Goal: Task Accomplishment & Management: Manage account settings

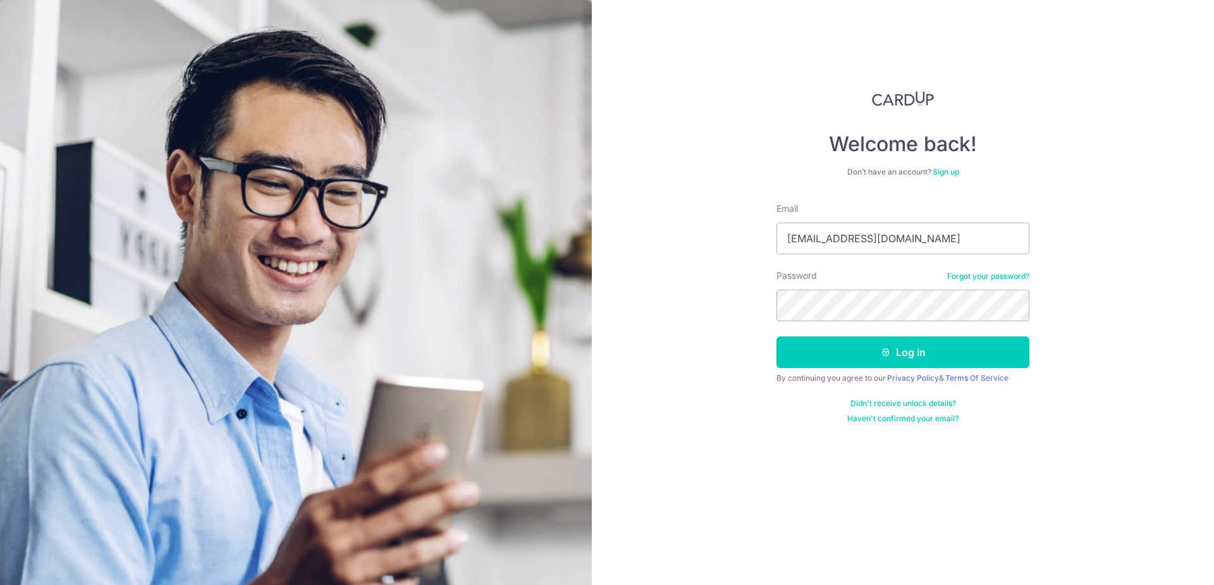
click at [883, 352] on icon "submit" at bounding box center [886, 352] width 10 height 10
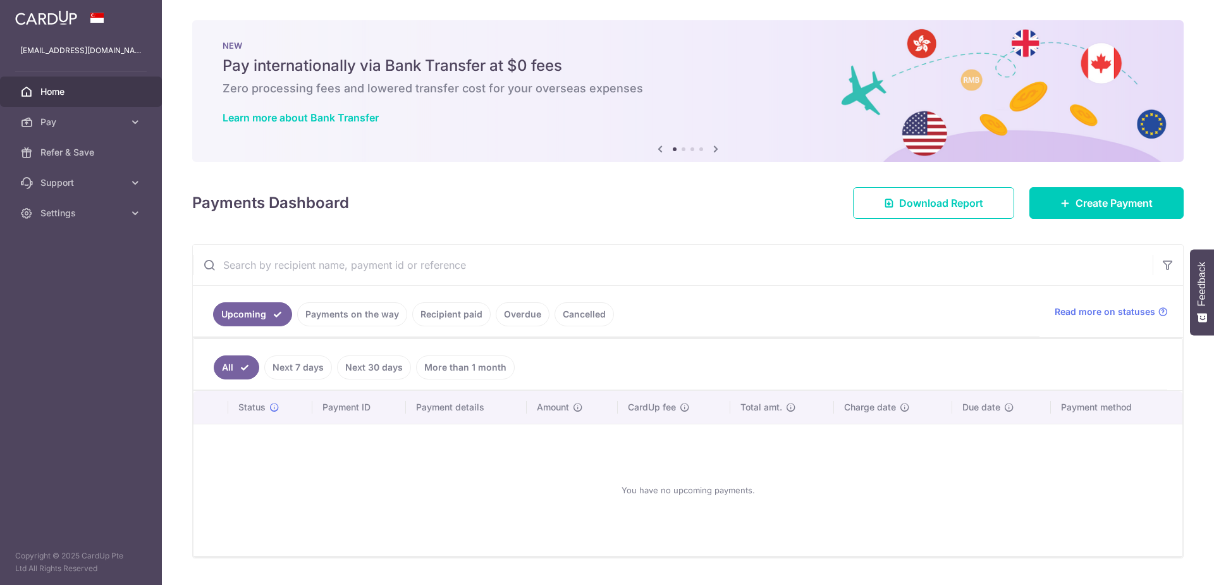
click at [579, 314] on link "Cancelled" at bounding box center [584, 314] width 59 height 24
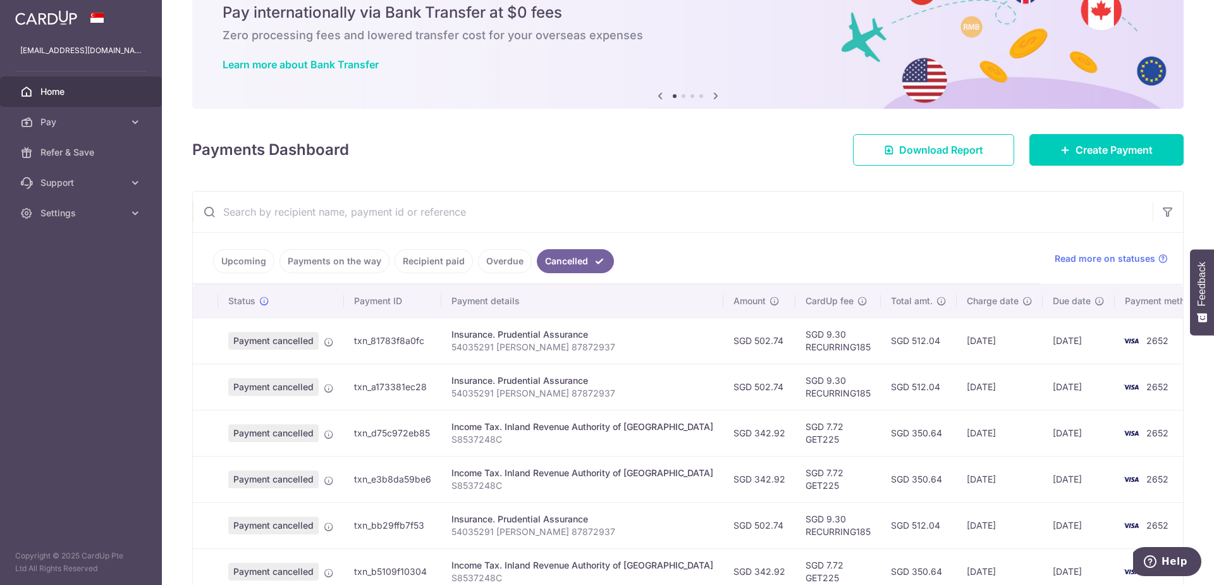
scroll to position [106, 0]
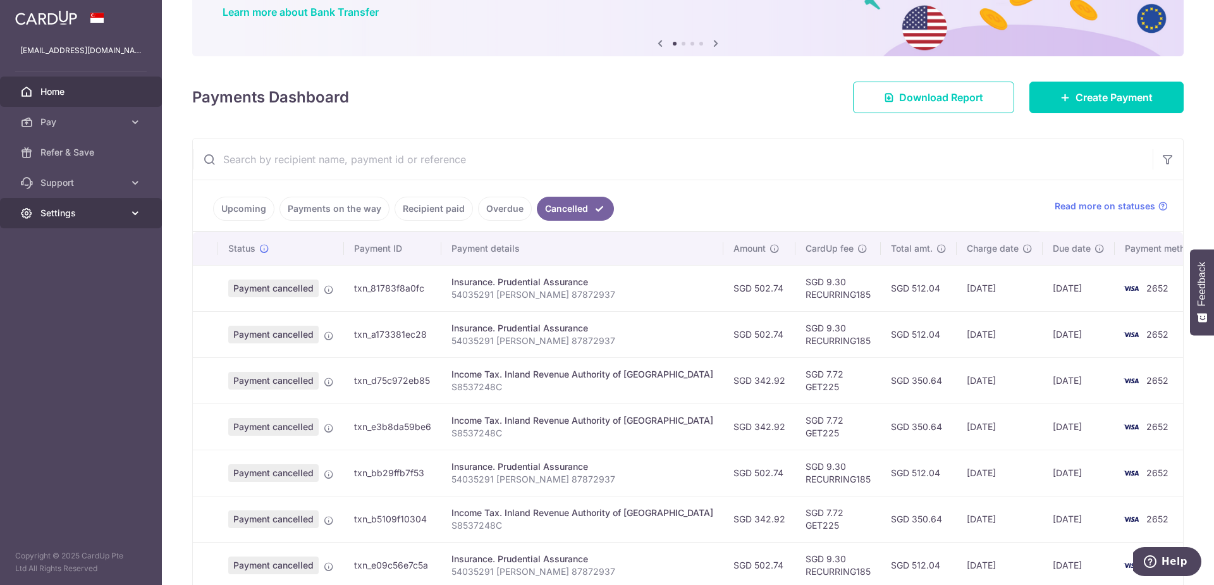
click at [62, 206] on link "Settings" at bounding box center [81, 213] width 162 height 30
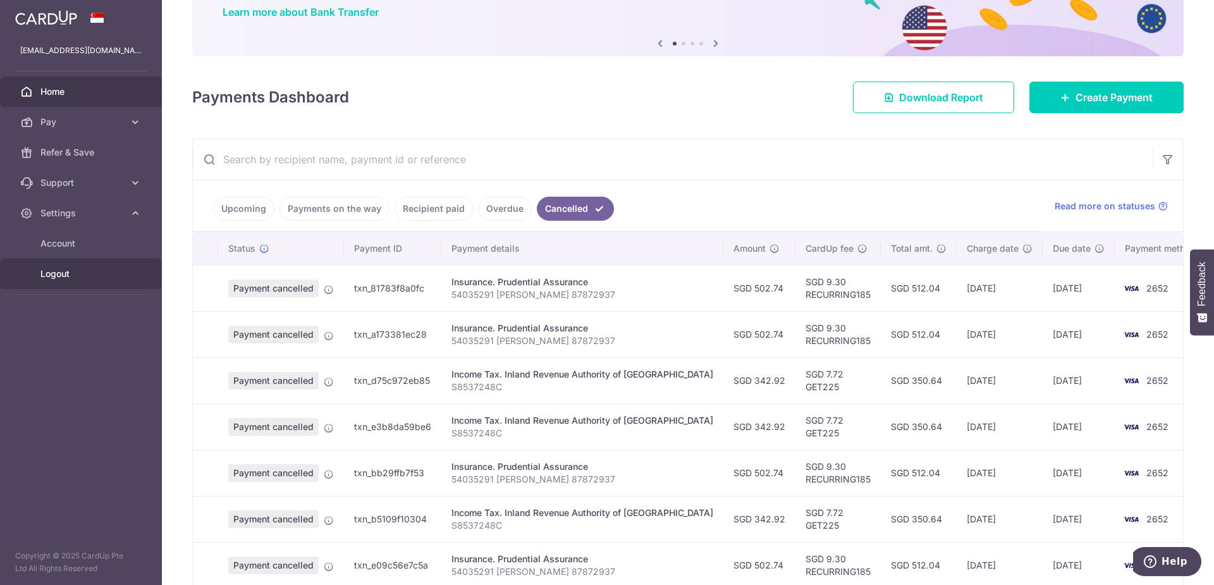
click at [63, 275] on span "Logout" at bounding box center [81, 273] width 83 height 13
